Goal: Navigation & Orientation: Find specific page/section

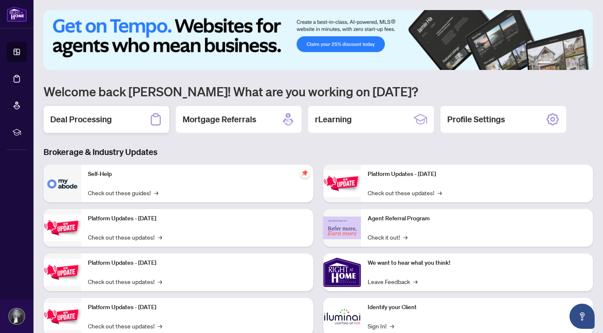
click at [135, 122] on div "Deal Processing" at bounding box center [107, 119] width 126 height 27
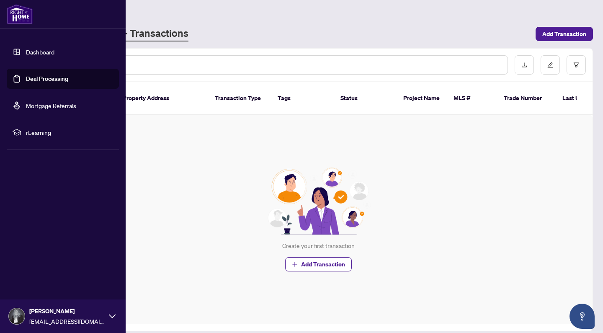
click at [26, 56] on link "Dashboard" at bounding box center [40, 52] width 28 height 8
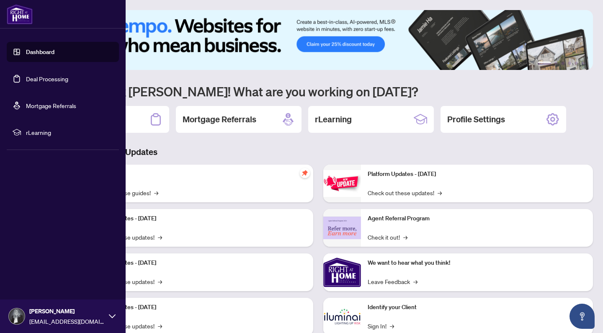
click at [31, 108] on link "Mortgage Referrals" at bounding box center [51, 106] width 50 height 8
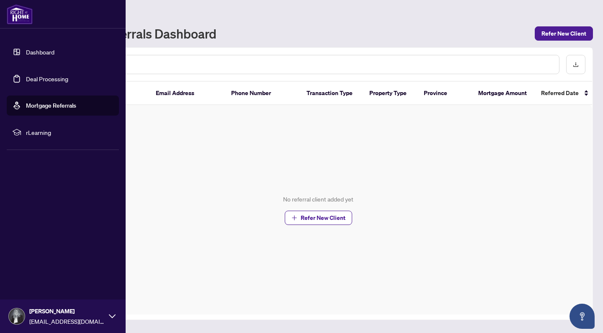
click at [26, 53] on link "Dashboard" at bounding box center [40, 52] width 28 height 8
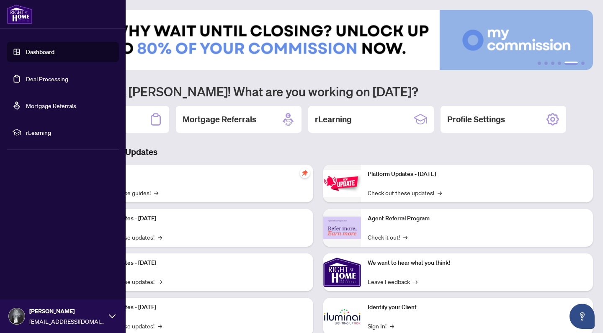
click at [18, 133] on icon at bounding box center [17, 131] width 8 height 4
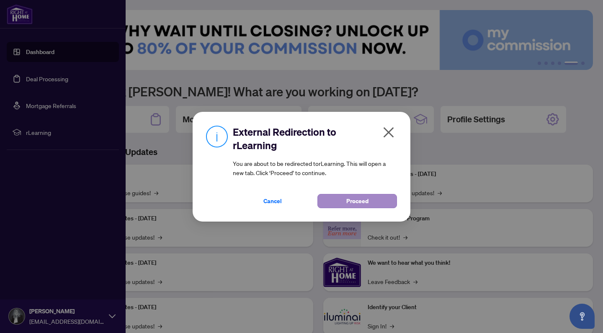
click at [352, 198] on span "Proceed" at bounding box center [357, 200] width 22 height 13
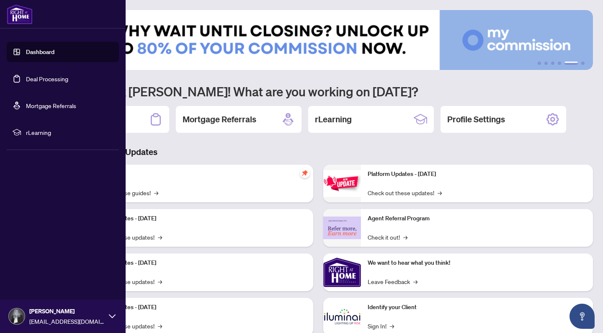
click at [38, 133] on span "rLearning" at bounding box center [69, 132] width 87 height 9
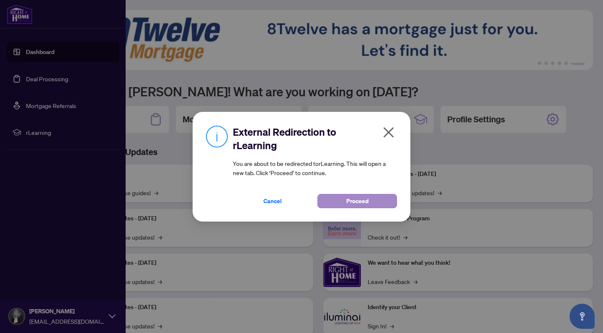
click at [334, 197] on button "Proceed" at bounding box center [357, 201] width 80 height 14
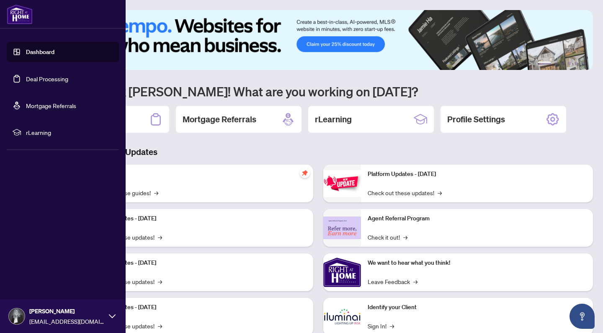
click at [15, 132] on icon at bounding box center [17, 132] width 8 height 8
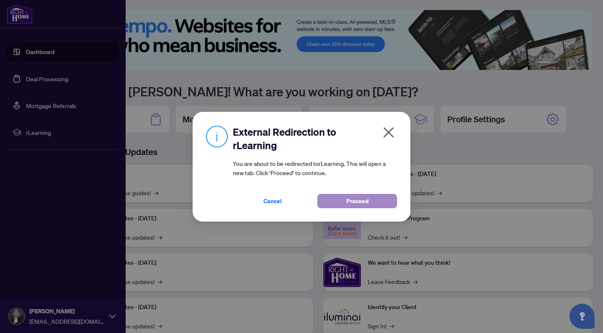
click at [348, 198] on span "Proceed" at bounding box center [357, 200] width 22 height 13
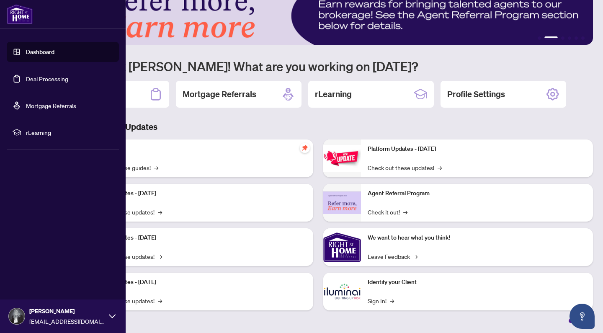
scroll to position [0, 0]
click at [360, 93] on div "rLearning" at bounding box center [371, 94] width 126 height 27
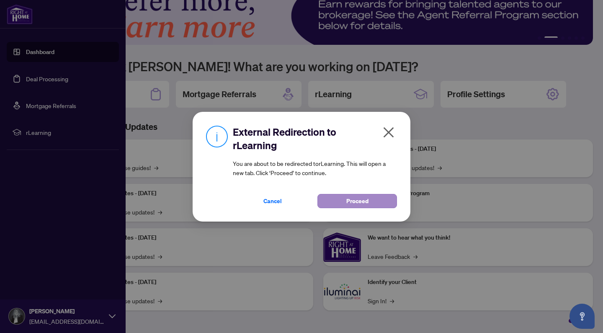
click at [351, 197] on span "Proceed" at bounding box center [357, 200] width 22 height 13
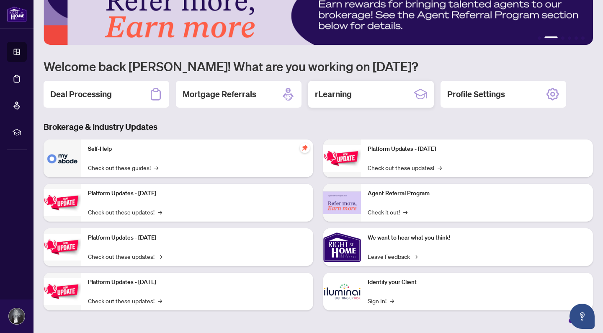
click at [361, 96] on div "rLearning" at bounding box center [371, 94] width 126 height 27
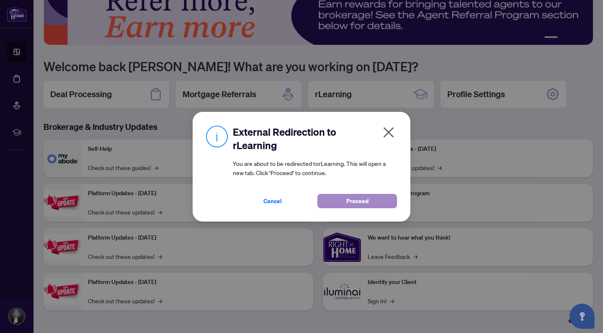
click at [344, 198] on button "Proceed" at bounding box center [357, 201] width 80 height 14
